Goal: Navigation & Orientation: Find specific page/section

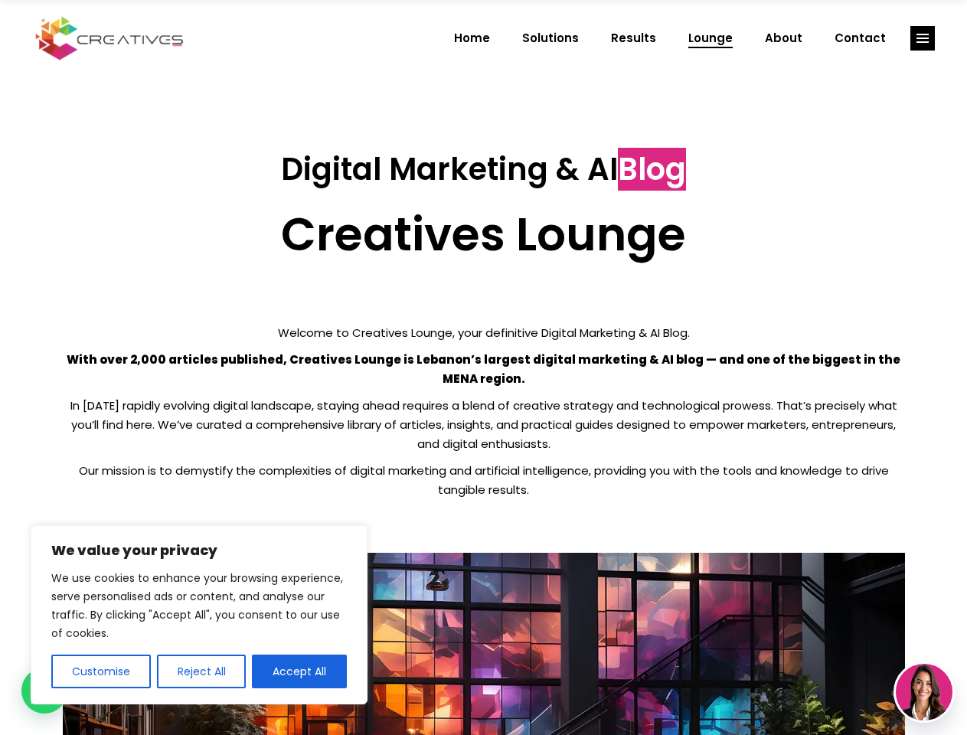
click at [483, 367] on p "With over 2,000 articles published, Creatives Lounge is Lebanon’s largest digit…" at bounding box center [484, 369] width 842 height 38
click at [100, 671] on button "Customise" at bounding box center [101, 671] width 100 height 34
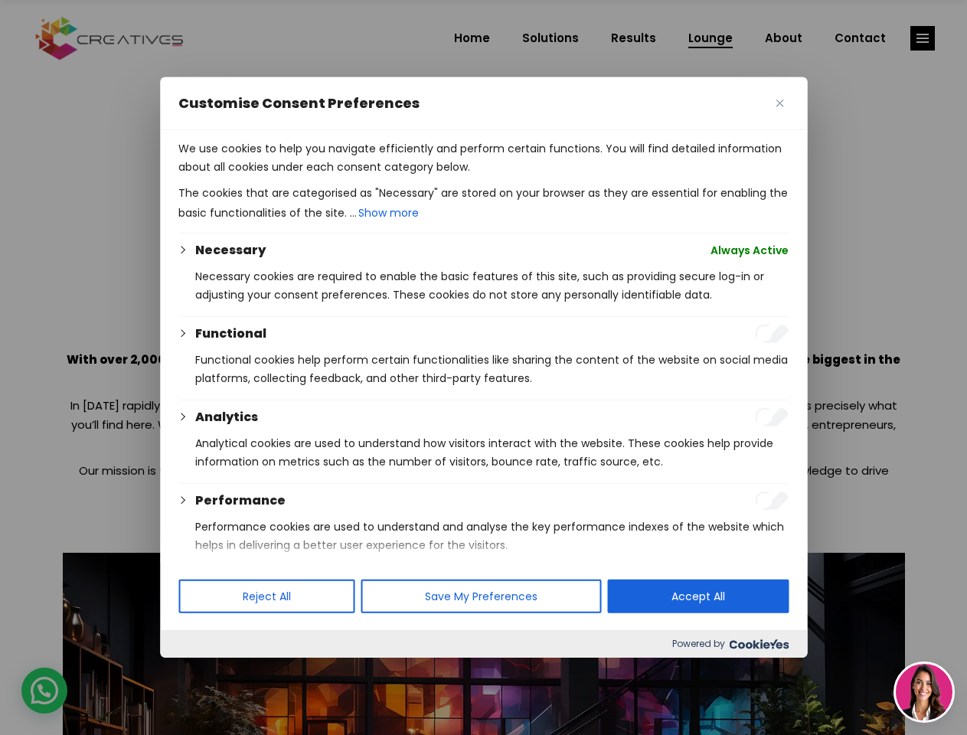
click at [201, 671] on div at bounding box center [483, 367] width 967 height 735
click at [299, 176] on p "We use cookies to help you navigate efficiently and perform certain functions. …" at bounding box center [483, 157] width 610 height 37
click at [922, 38] on div at bounding box center [483, 367] width 967 height 735
click at [924, 692] on img at bounding box center [924, 692] width 57 height 57
